Goal: Book appointment/travel/reservation

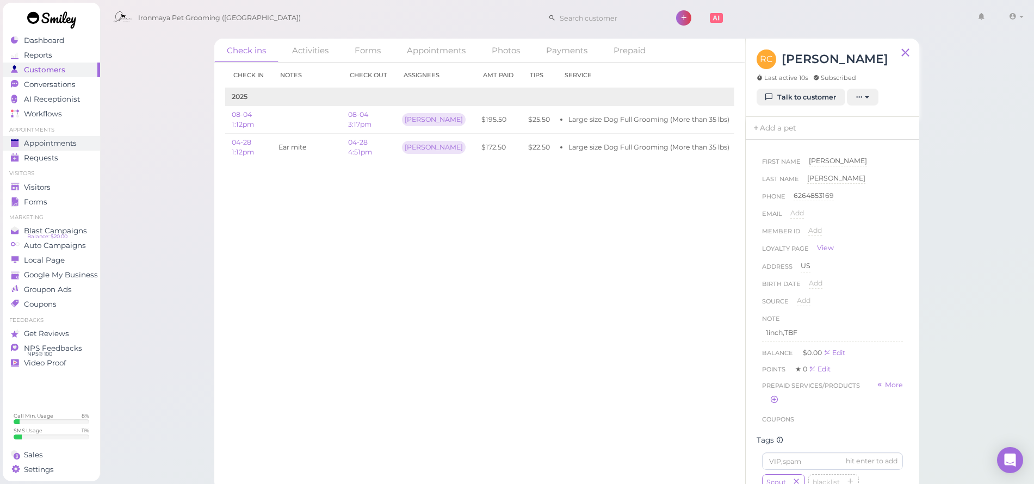
click at [34, 146] on span "Appointments" at bounding box center [50, 143] width 53 height 9
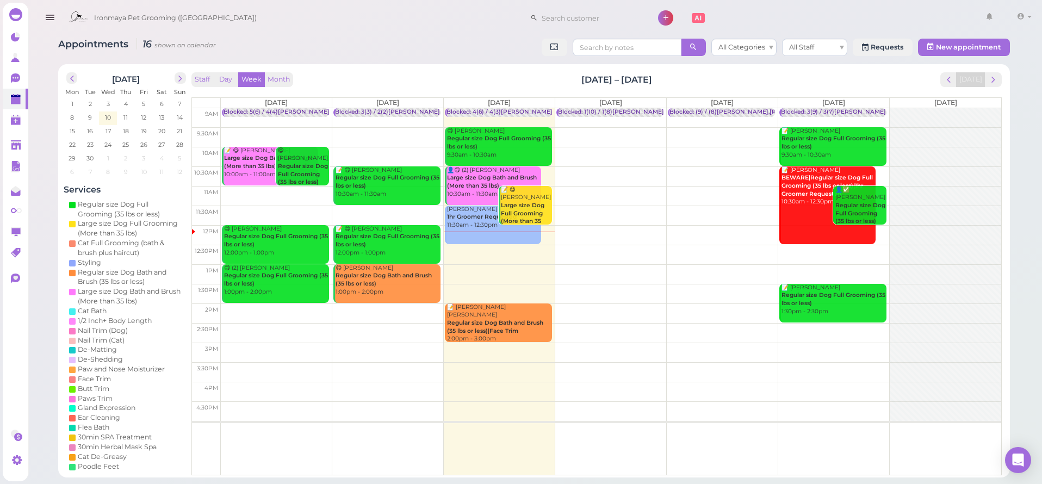
click at [494, 250] on td at bounding box center [611, 255] width 781 height 20
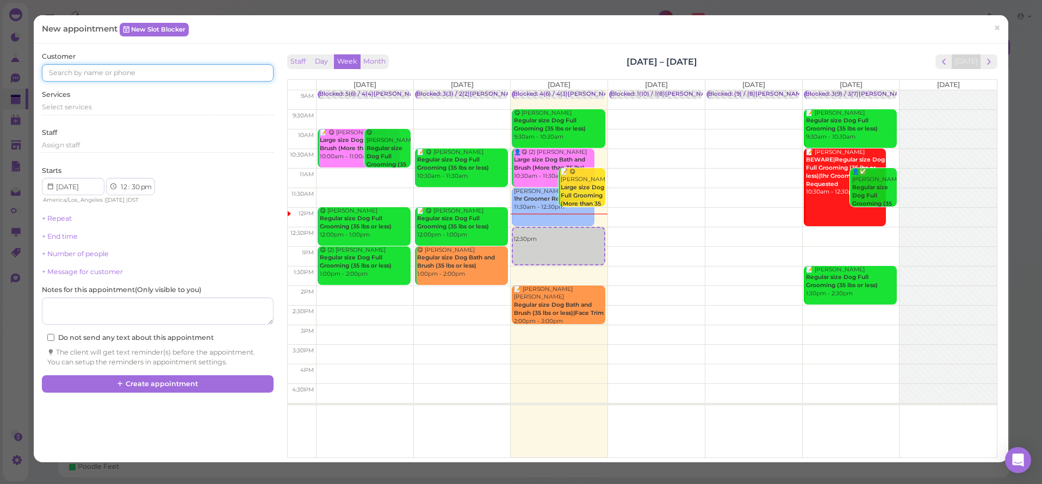
click at [71, 72] on input at bounding box center [157, 72] width 231 height 17
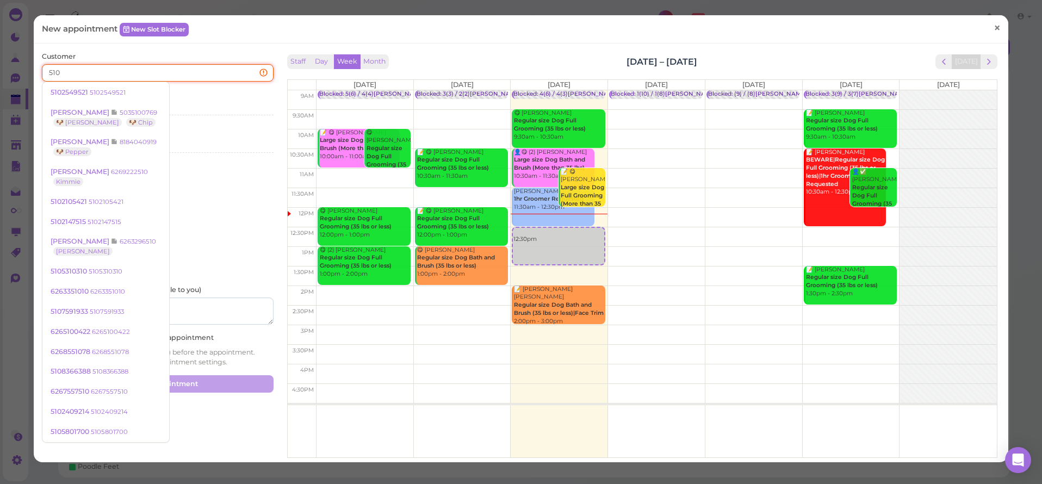
type input "510"
click at [987, 24] on link "×" at bounding box center [997, 29] width 20 height 26
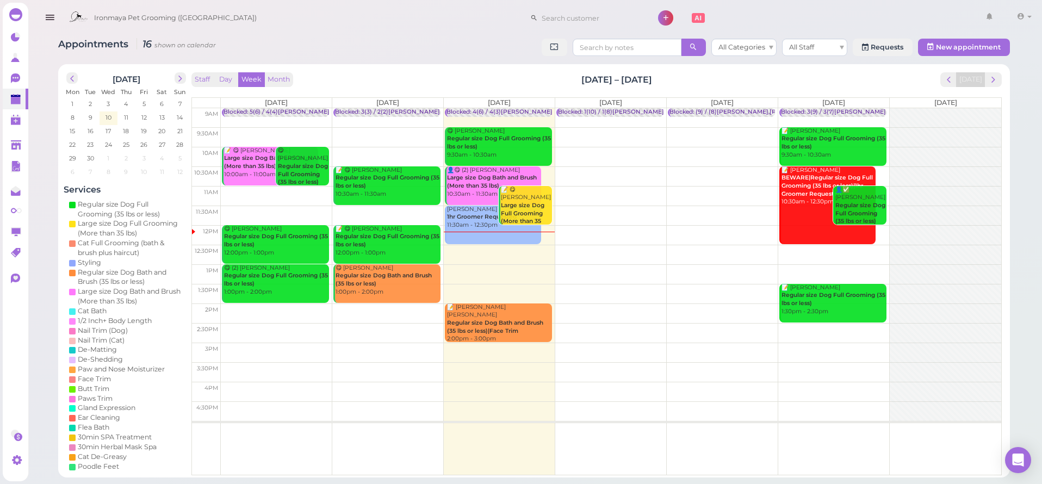
click at [51, 17] on icon "button" at bounding box center [49, 18] width 11 height 14
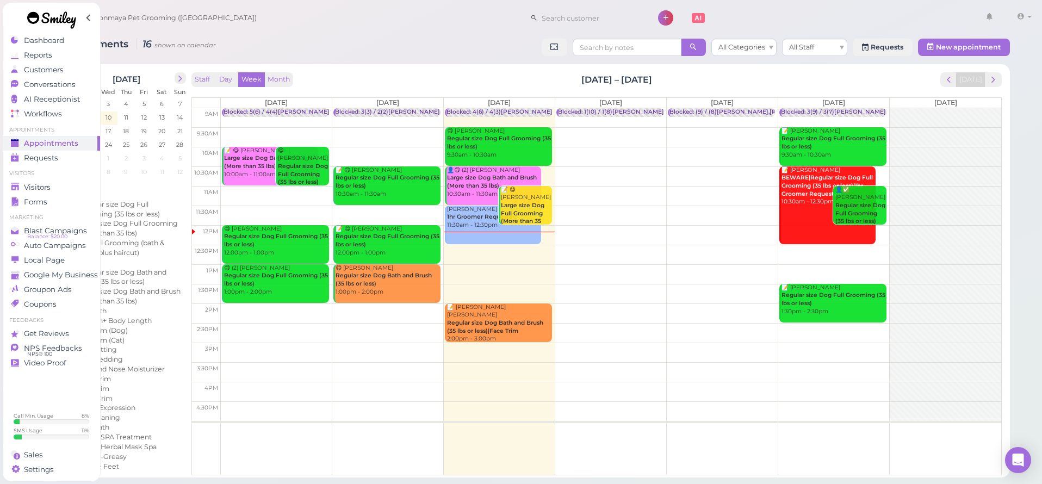
click at [41, 39] on link at bounding box center [52, 22] width 98 height 38
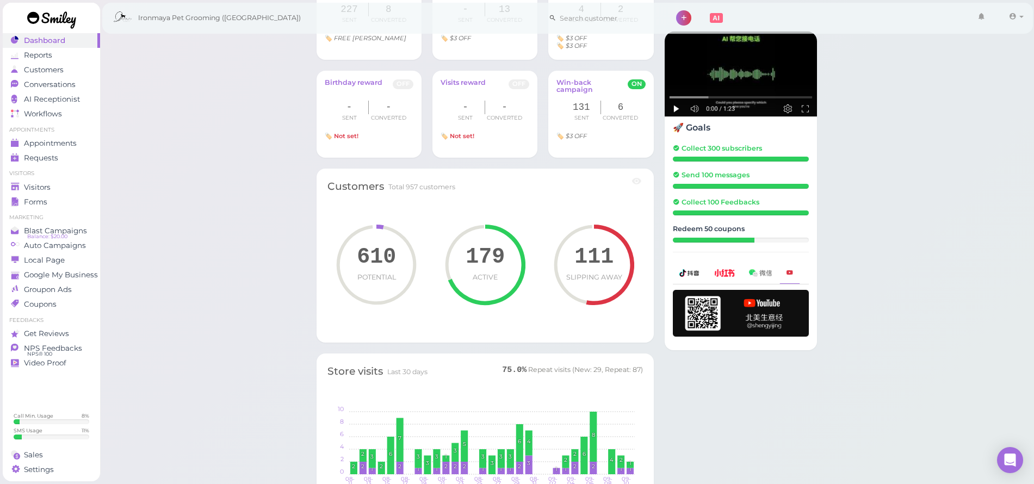
scroll to position [712, 0]
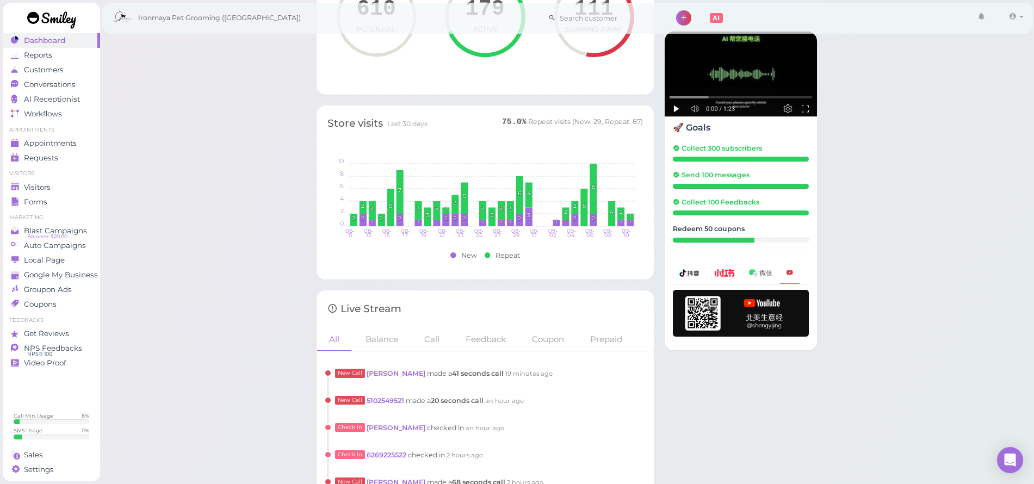
click at [379, 377] on div "New Call [PERSON_NAME] made a 41 seconds call 19 minutes ago" at bounding box center [485, 381] width 316 height 27
click at [381, 372] on link "[PERSON_NAME]" at bounding box center [397, 373] width 60 height 8
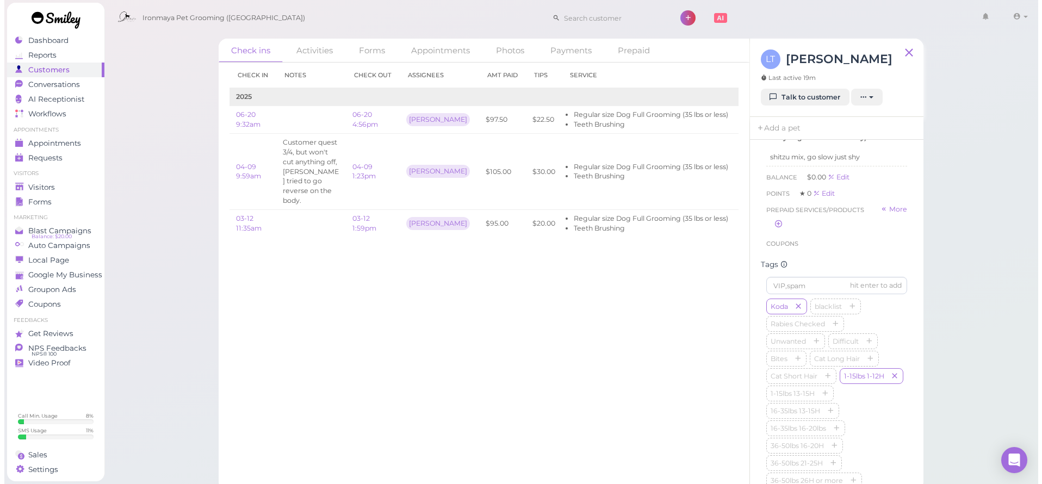
scroll to position [209, 0]
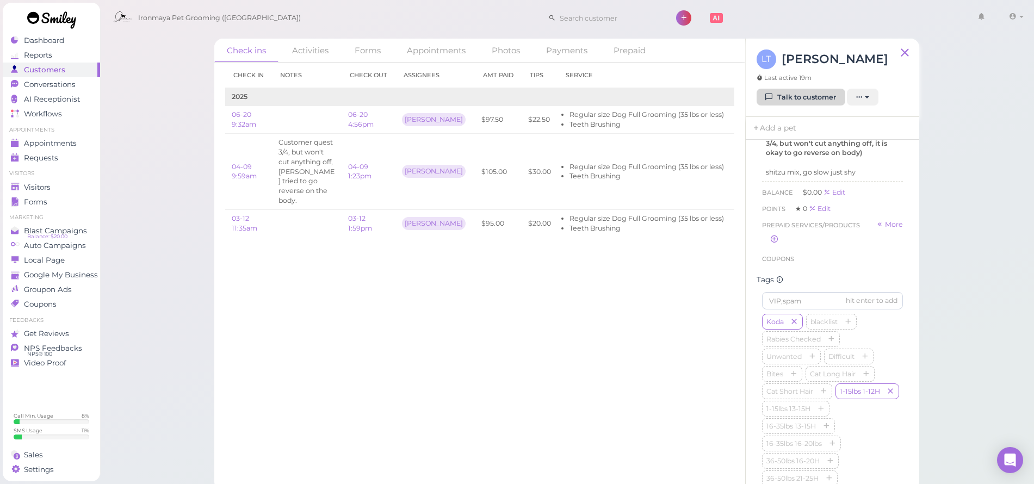
click at [820, 95] on link "Talk to customer" at bounding box center [801, 97] width 89 height 17
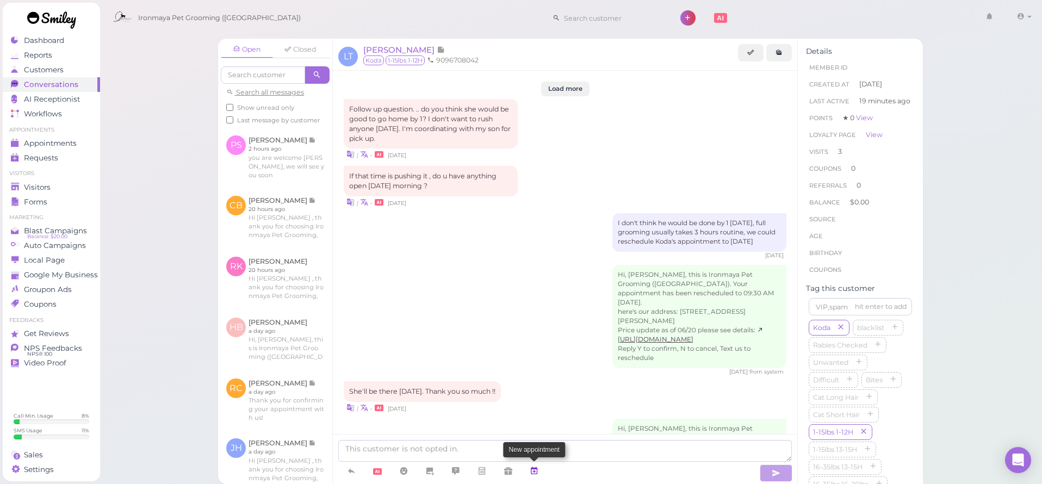
scroll to position [1289, 0]
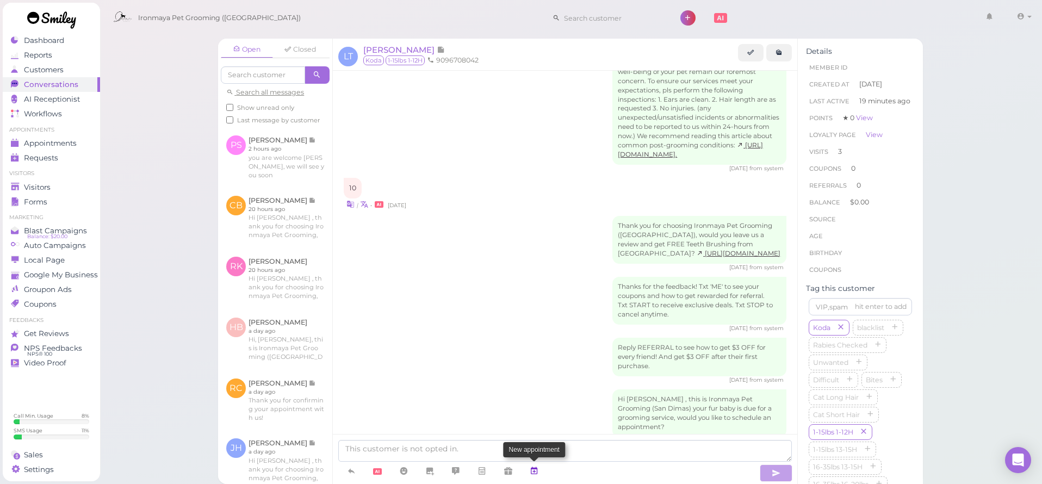
click at [537, 466] on icon at bounding box center [534, 471] width 9 height 11
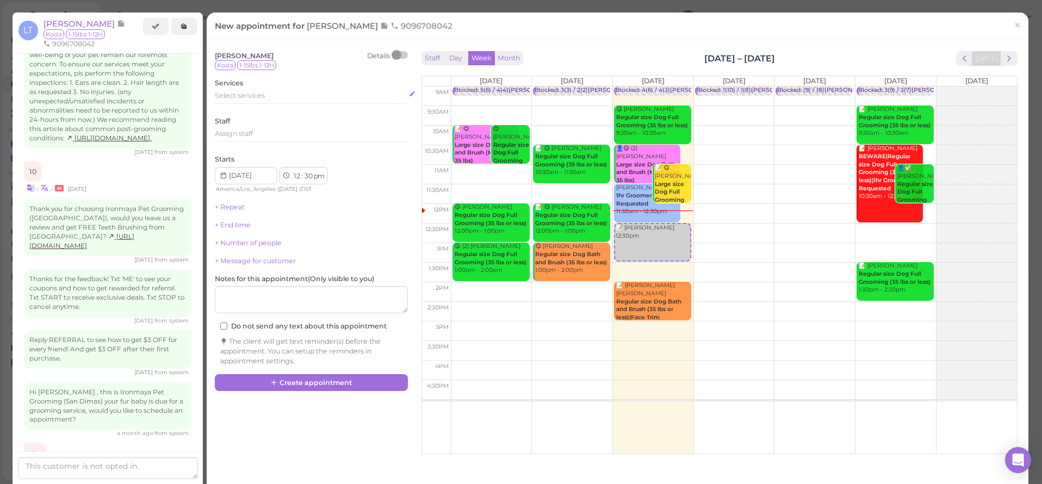
click at [229, 94] on span "Select services" at bounding box center [240, 95] width 50 height 8
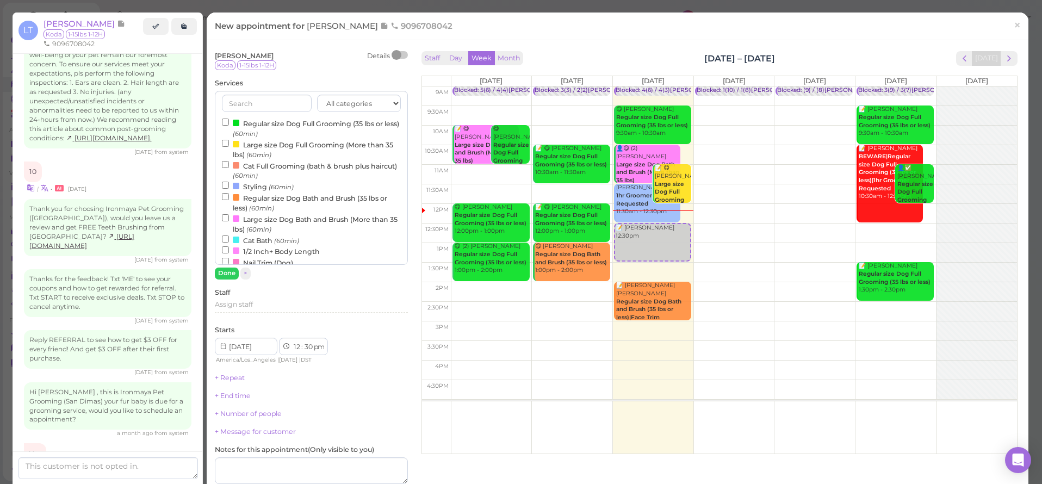
click at [249, 121] on label "Regular size Dog Full Grooming (35 lbs or less) (60min)" at bounding box center [311, 128] width 179 height 21
click at [229, 121] on input "Regular size Dog Full Grooming (35 lbs or less) (60min)" at bounding box center [225, 122] width 7 height 7
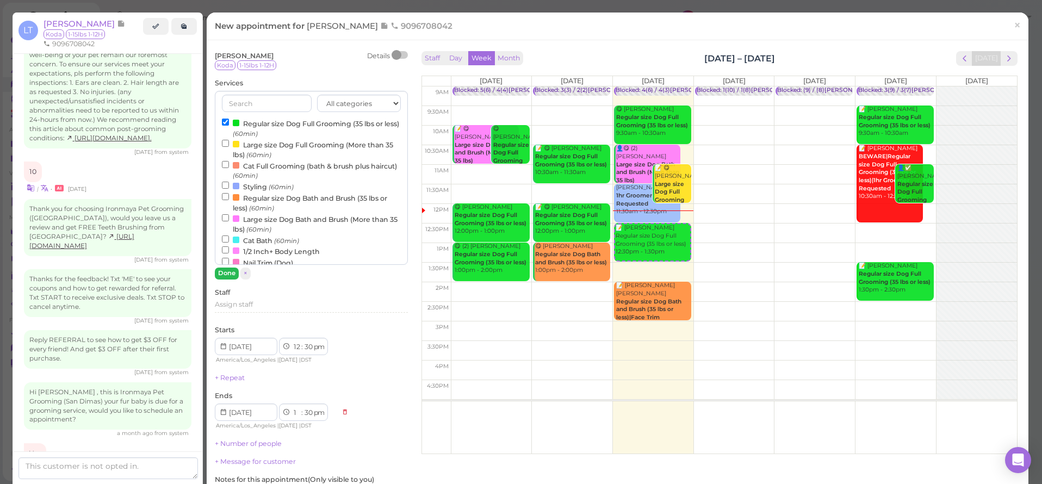
click at [236, 268] on button "Done" at bounding box center [227, 273] width 24 height 11
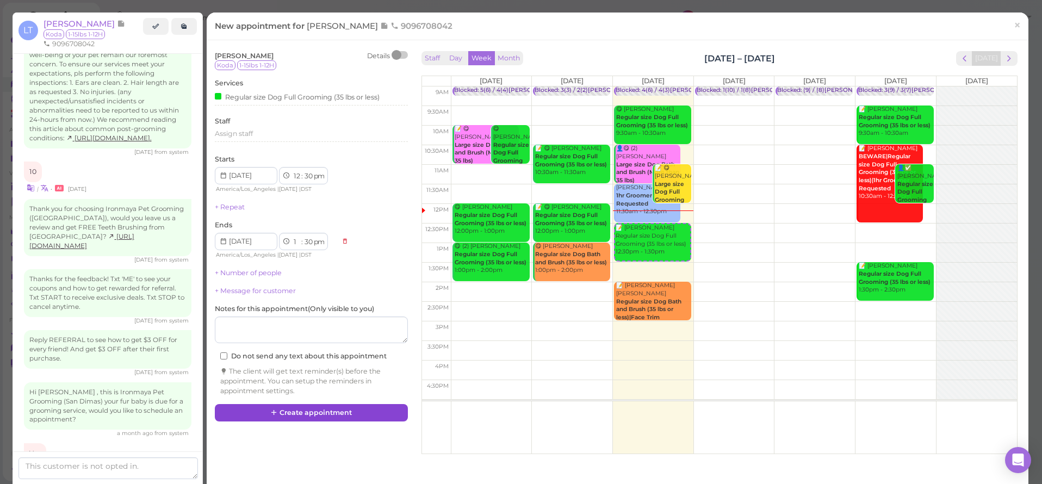
click at [314, 404] on button "Create appointment" at bounding box center [311, 412] width 193 height 17
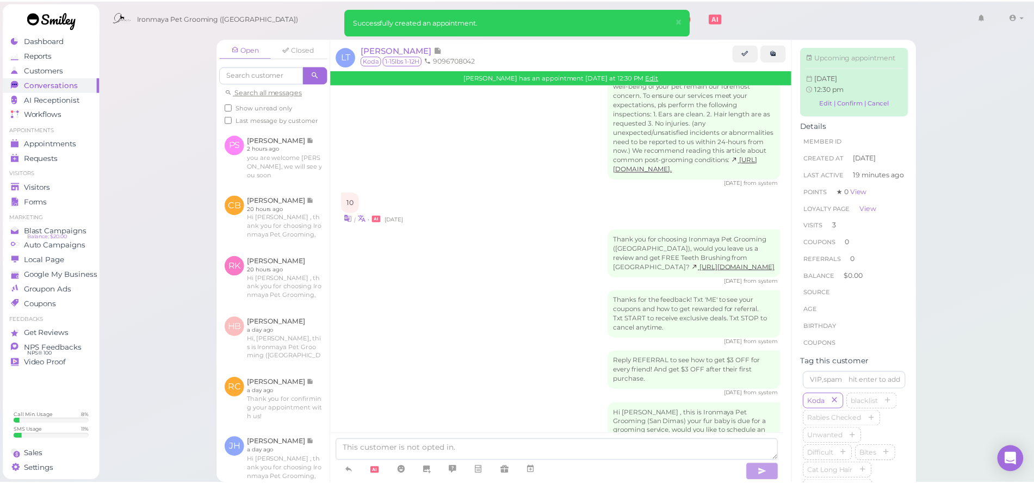
scroll to position [1391, 0]
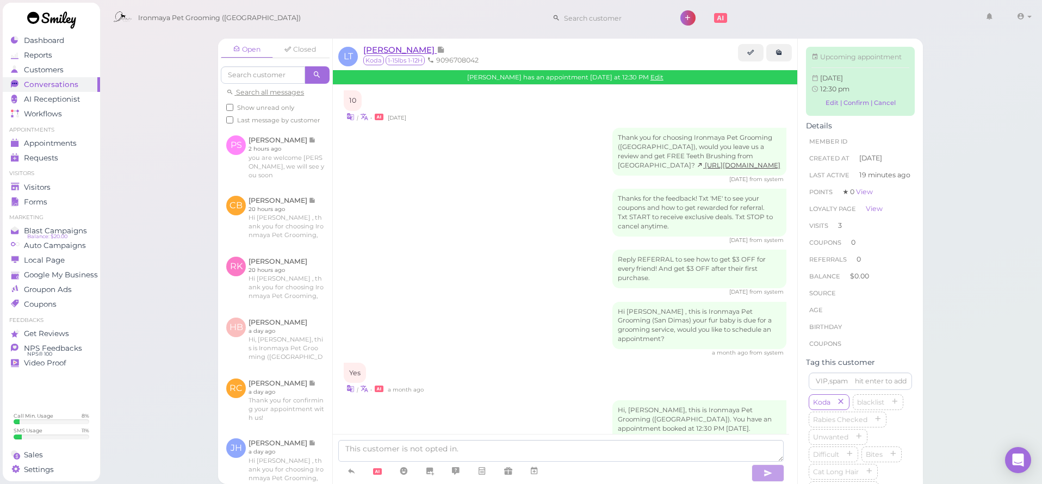
click at [398, 48] on span "[PERSON_NAME]" at bounding box center [399, 50] width 73 height 10
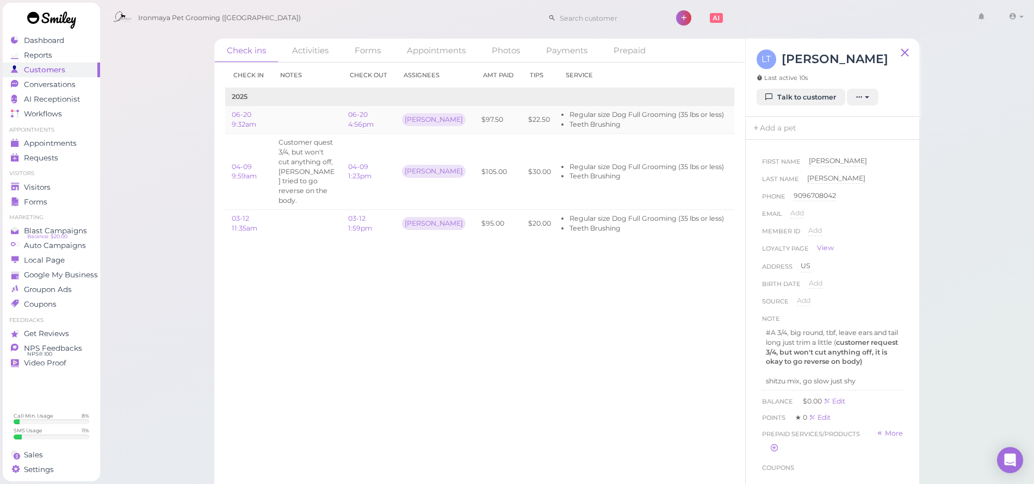
click at [737, 120] on link "Edit" at bounding box center [744, 119] width 15 height 8
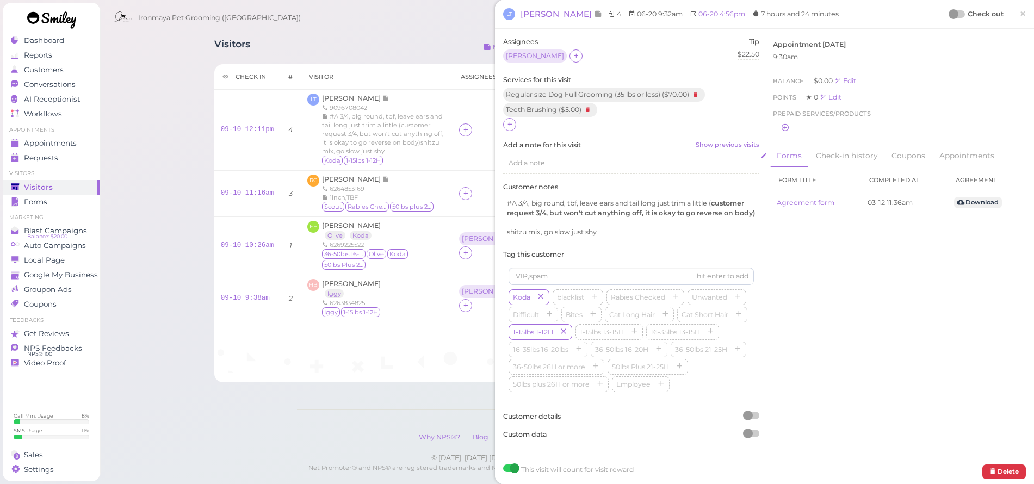
click at [532, 165] on span "Add a note" at bounding box center [527, 163] width 36 height 8
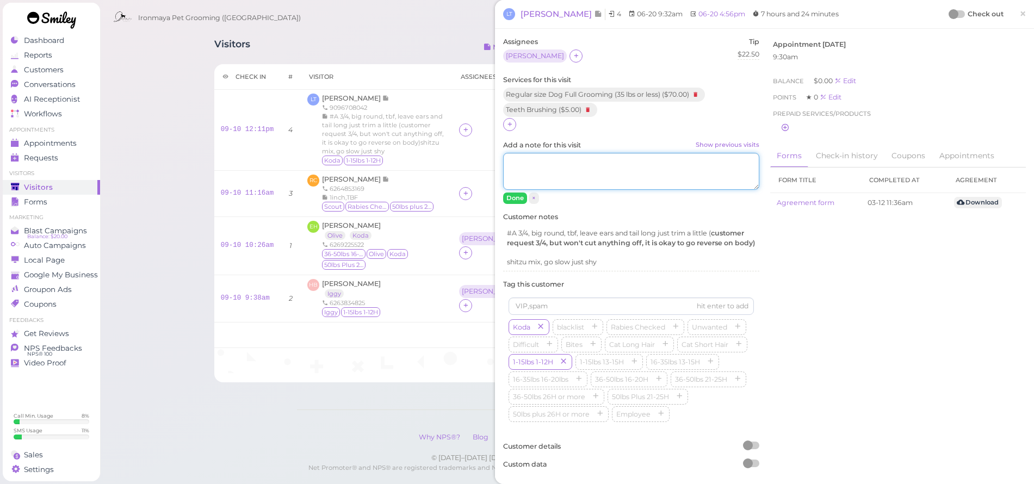
click at [532, 165] on textarea "Add a note for this visit Show previous visits" at bounding box center [631, 171] width 256 height 37
type textarea "#5 for this time"
click at [520, 198] on button "Done" at bounding box center [515, 198] width 24 height 11
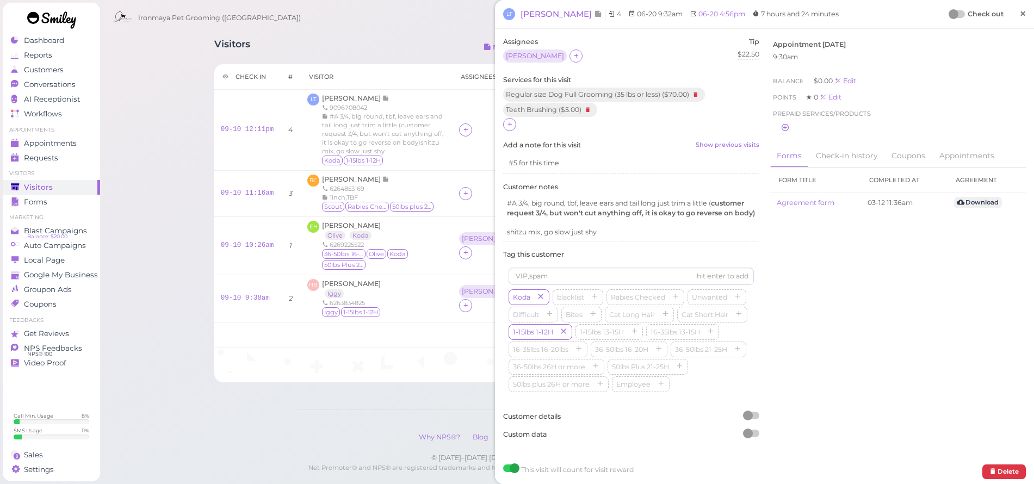
click at [1019, 13] on span "×" at bounding box center [1022, 13] width 7 height 15
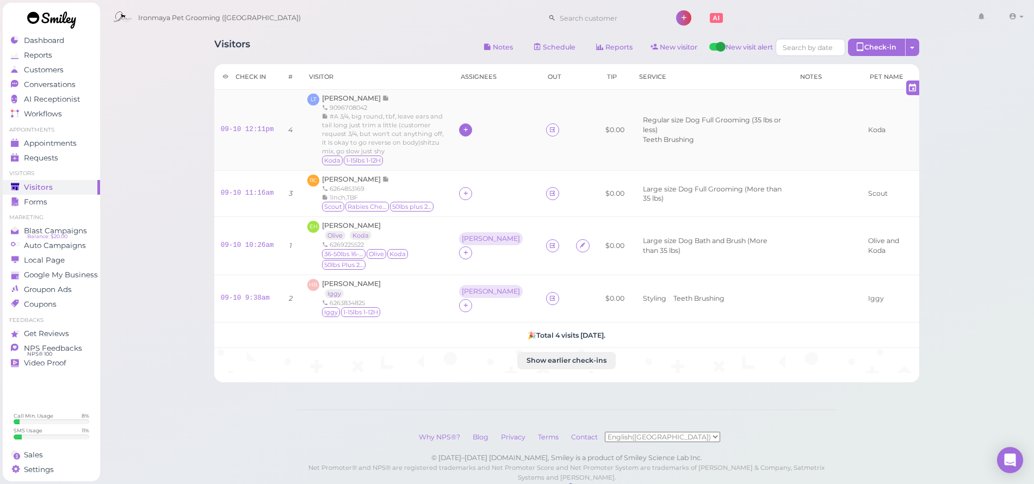
click at [469, 126] on icon at bounding box center [465, 130] width 7 height 8
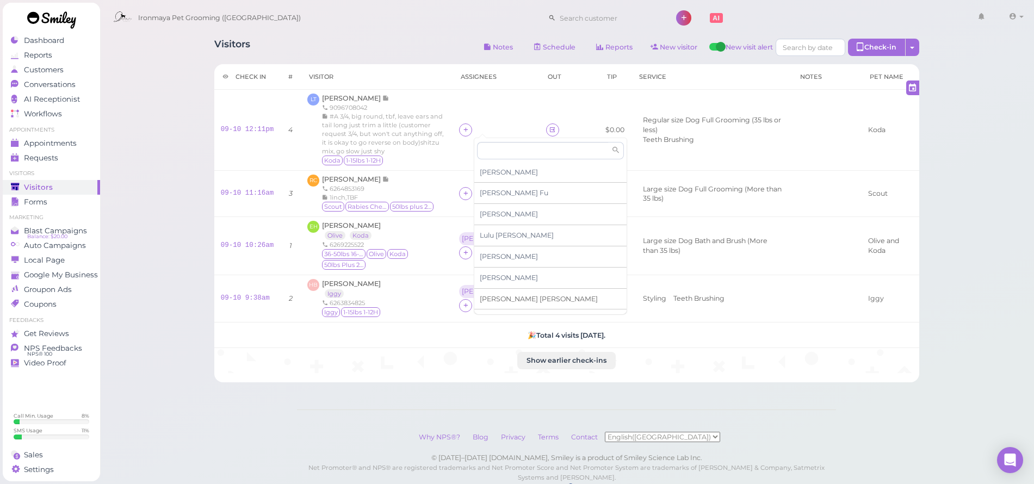
click at [492, 297] on span "[PERSON_NAME]" at bounding box center [539, 299] width 118 height 8
click at [469, 189] on icon at bounding box center [465, 193] width 7 height 8
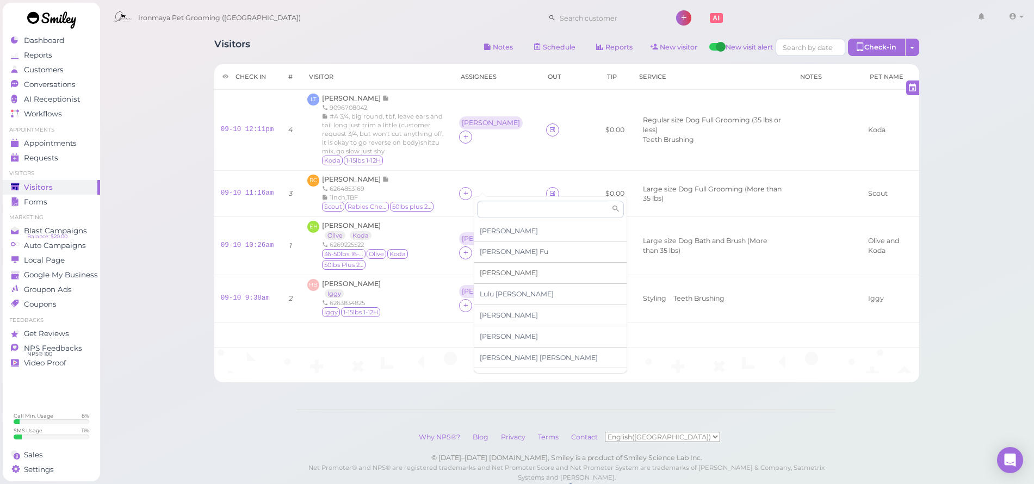
click at [491, 273] on span "[PERSON_NAME]" at bounding box center [509, 273] width 58 height 8
